Goal: Find specific page/section: Find specific page/section

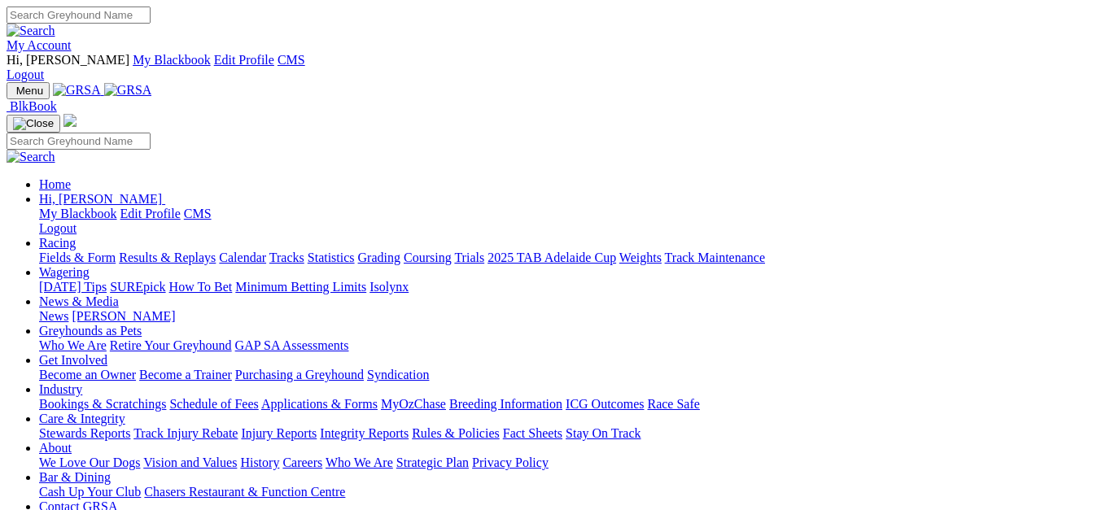
click at [76, 236] on link "Racing" at bounding box center [57, 243] width 37 height 14
click at [81, 251] on link "Fields & Form" at bounding box center [77, 258] width 76 height 14
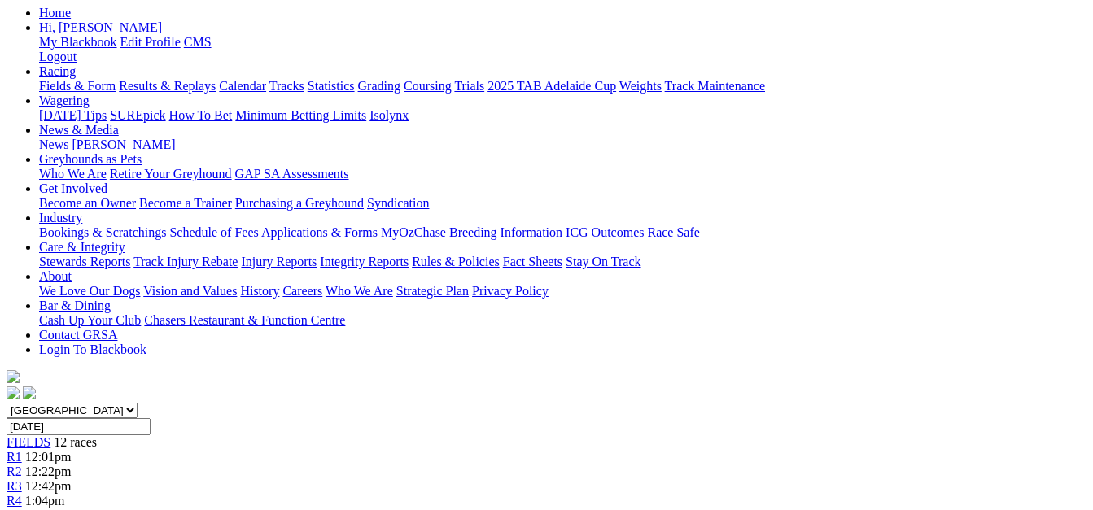
scroll to position [163, 0]
